Goal: Find specific page/section: Find specific page/section

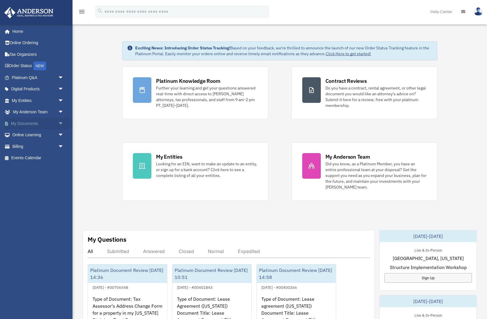
click at [61, 121] on span "arrow_drop_down" at bounding box center [64, 124] width 12 height 12
click at [23, 134] on link "Box" at bounding box center [40, 135] width 64 height 12
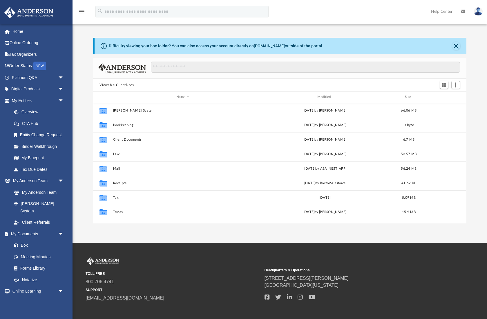
scroll to position [132, 373]
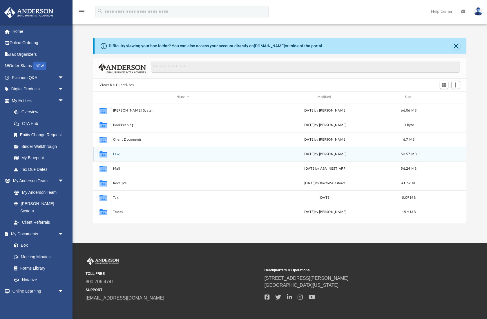
click at [121, 154] on button "Law" at bounding box center [183, 154] width 140 height 4
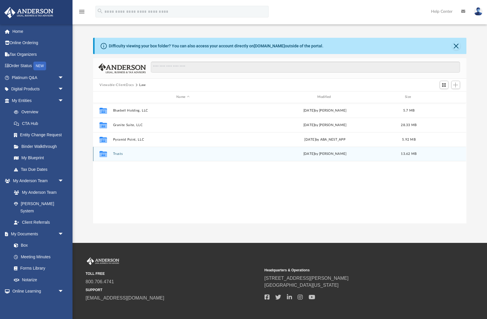
click at [121, 154] on button "Trusts" at bounding box center [183, 154] width 140 height 4
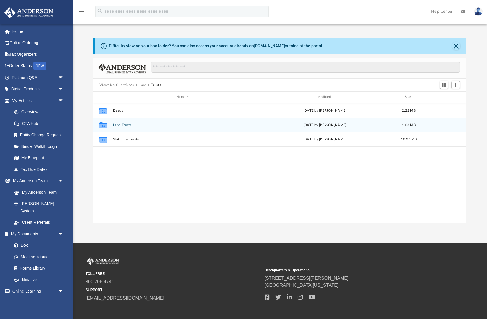
click at [122, 124] on button "Land Trusts" at bounding box center [183, 125] width 140 height 4
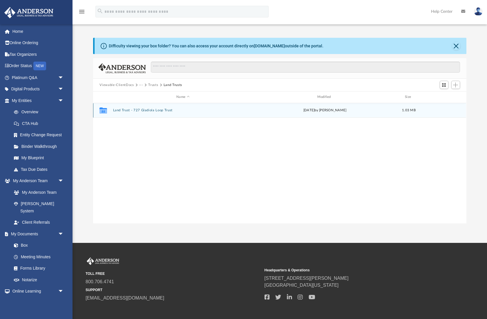
click at [150, 110] on button "Land Trust - 727 Gladiola Loop Trust" at bounding box center [183, 110] width 140 height 4
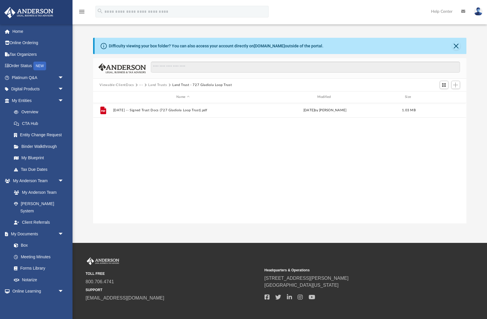
click at [162, 85] on button "Land Trusts" at bounding box center [157, 84] width 19 height 5
click at [158, 84] on button "Trusts" at bounding box center [153, 84] width 10 height 5
click at [129, 86] on button "Viewable-ClientDocs" at bounding box center [117, 84] width 34 height 5
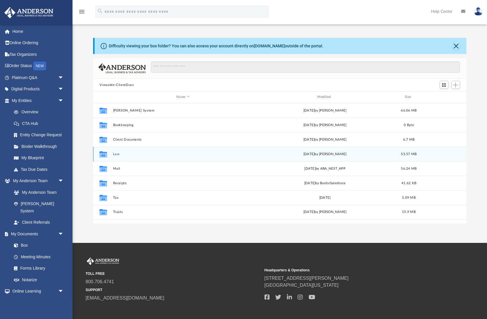
click at [115, 152] on button "Law" at bounding box center [183, 154] width 140 height 4
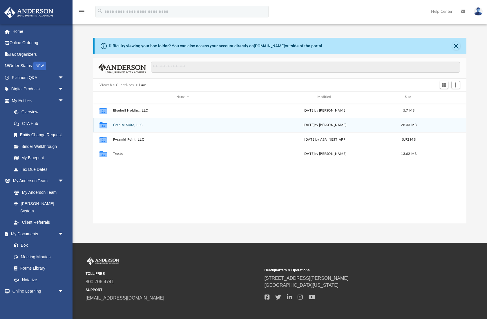
click at [122, 123] on button "Granite Suite, LLC" at bounding box center [183, 125] width 140 height 4
click at [124, 125] on button "Initial Docs" at bounding box center [183, 125] width 140 height 4
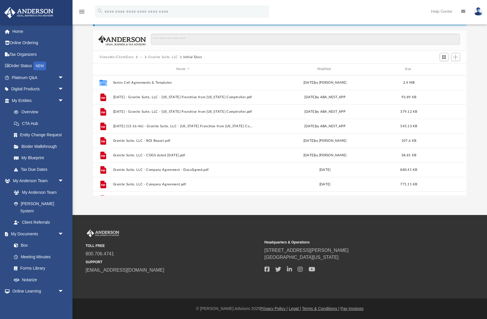
scroll to position [0, 0]
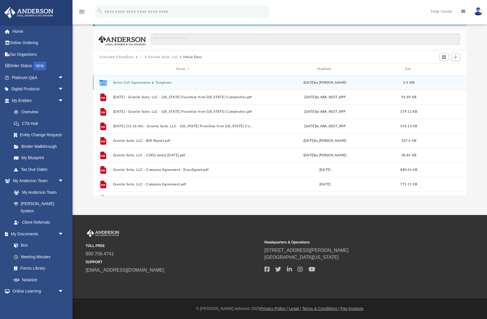
click at [128, 81] on button "Series Cell Agreements & Templates" at bounding box center [183, 83] width 140 height 4
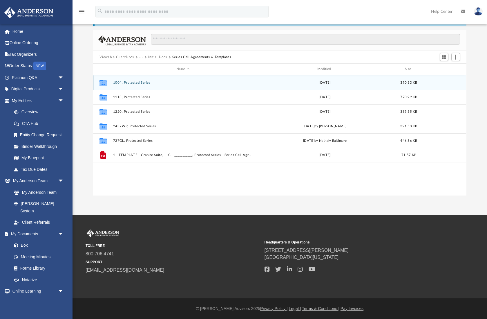
click at [141, 81] on button "1004, Protected Series" at bounding box center [183, 83] width 140 height 4
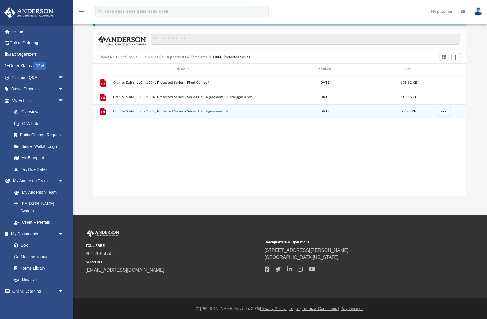
click at [153, 109] on button "Granite Suite, LLC - 1004, Protected Series - Series Cell Agreement.pdf" at bounding box center [183, 111] width 140 height 4
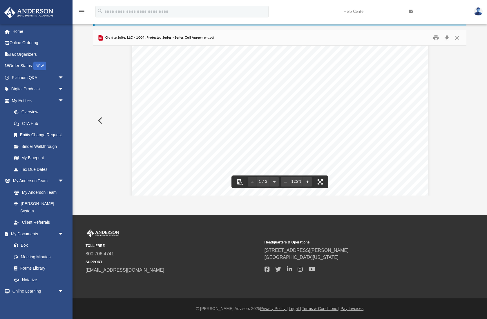
scroll to position [192, 0]
click at [458, 35] on button "Close" at bounding box center [457, 37] width 10 height 9
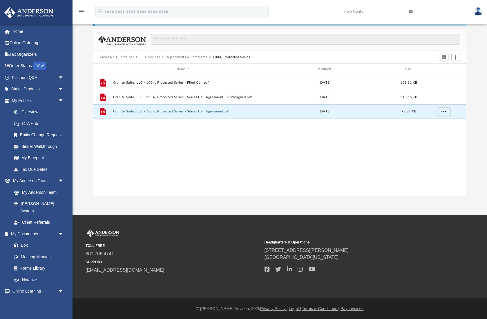
click at [134, 55] on button "Viewable-ClientDocs" at bounding box center [117, 57] width 34 height 5
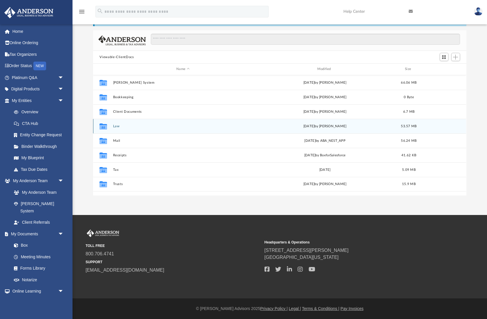
click at [118, 125] on button "Law" at bounding box center [183, 126] width 140 height 4
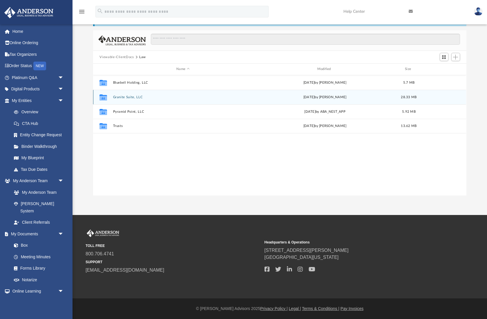
click at [134, 95] on button "Granite Suite, LLC" at bounding box center [183, 97] width 140 height 4
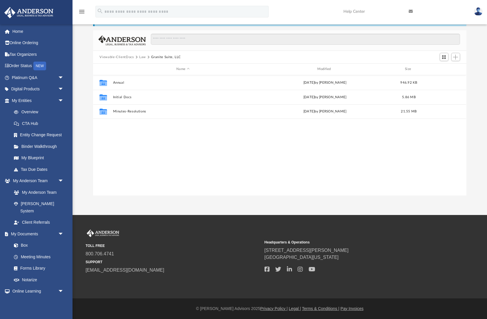
click at [128, 55] on button "Viewable-ClientDocs" at bounding box center [117, 57] width 34 height 5
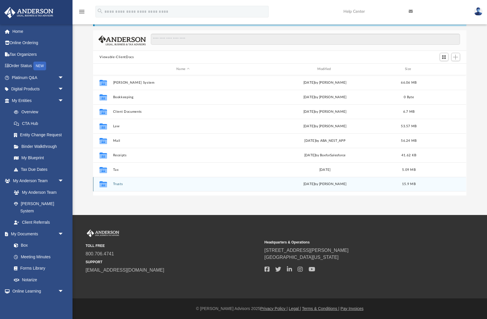
click at [122, 182] on button "Trusts" at bounding box center [183, 184] width 140 height 4
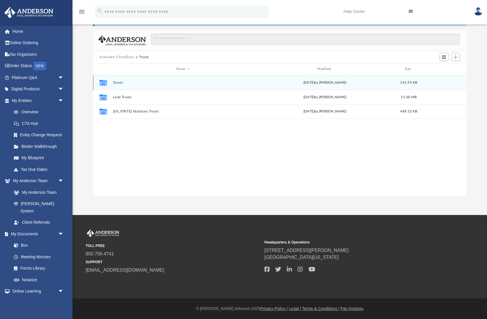
click at [118, 81] on button "Deeds" at bounding box center [183, 83] width 140 height 4
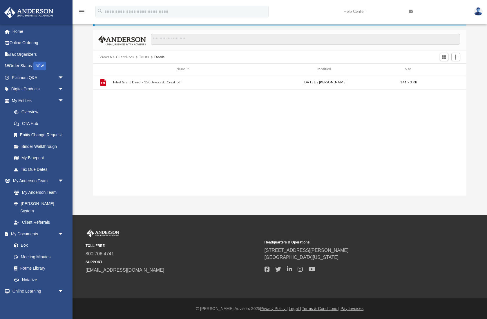
click at [149, 55] on button "Trusts" at bounding box center [144, 57] width 10 height 5
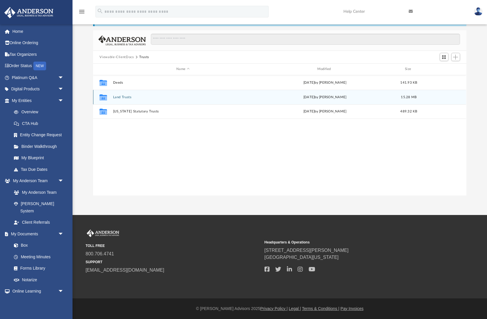
click at [126, 95] on button "Land Trusts" at bounding box center [183, 97] width 140 height 4
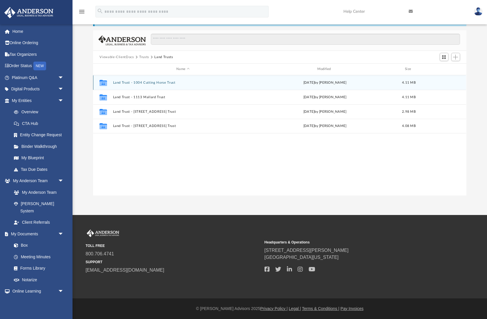
click at [161, 81] on button "Land Trust - 1004 Cutting Horse Trust" at bounding box center [183, 83] width 140 height 4
